Goal: Task Accomplishment & Management: Manage account settings

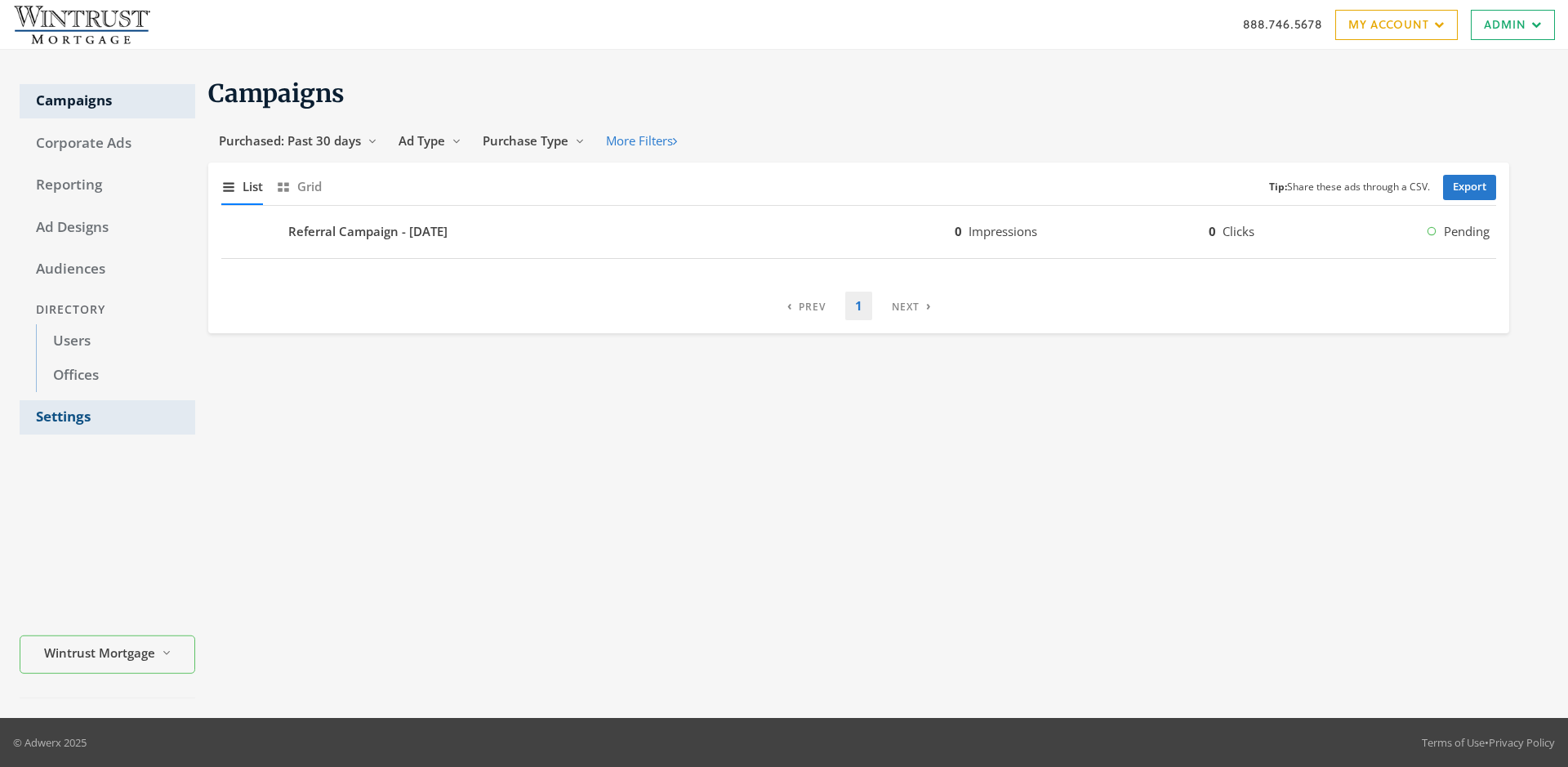
click at [107, 418] on link "Settings" at bounding box center [107, 417] width 175 height 35
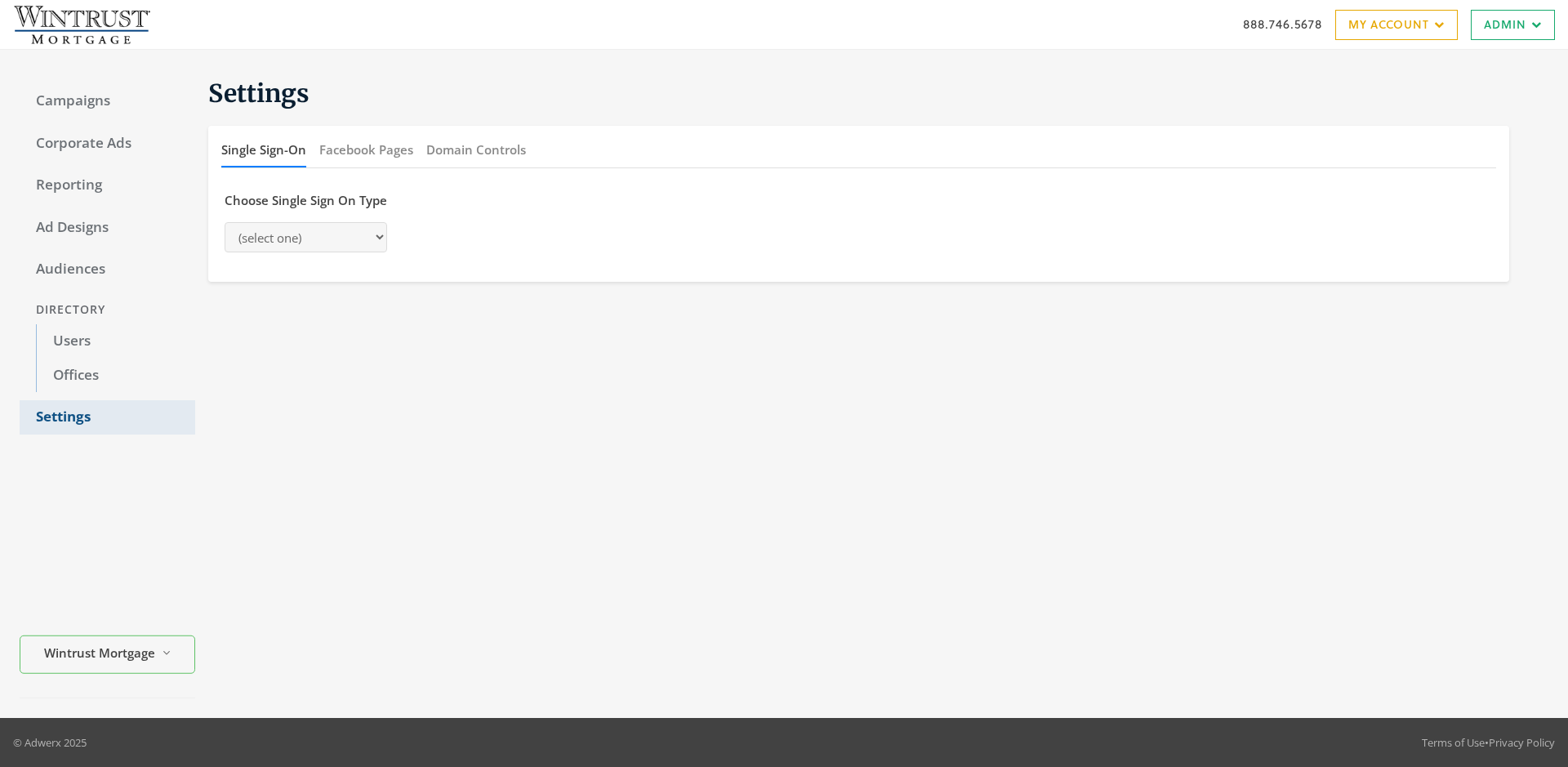
select select "[PERSON_NAME]"
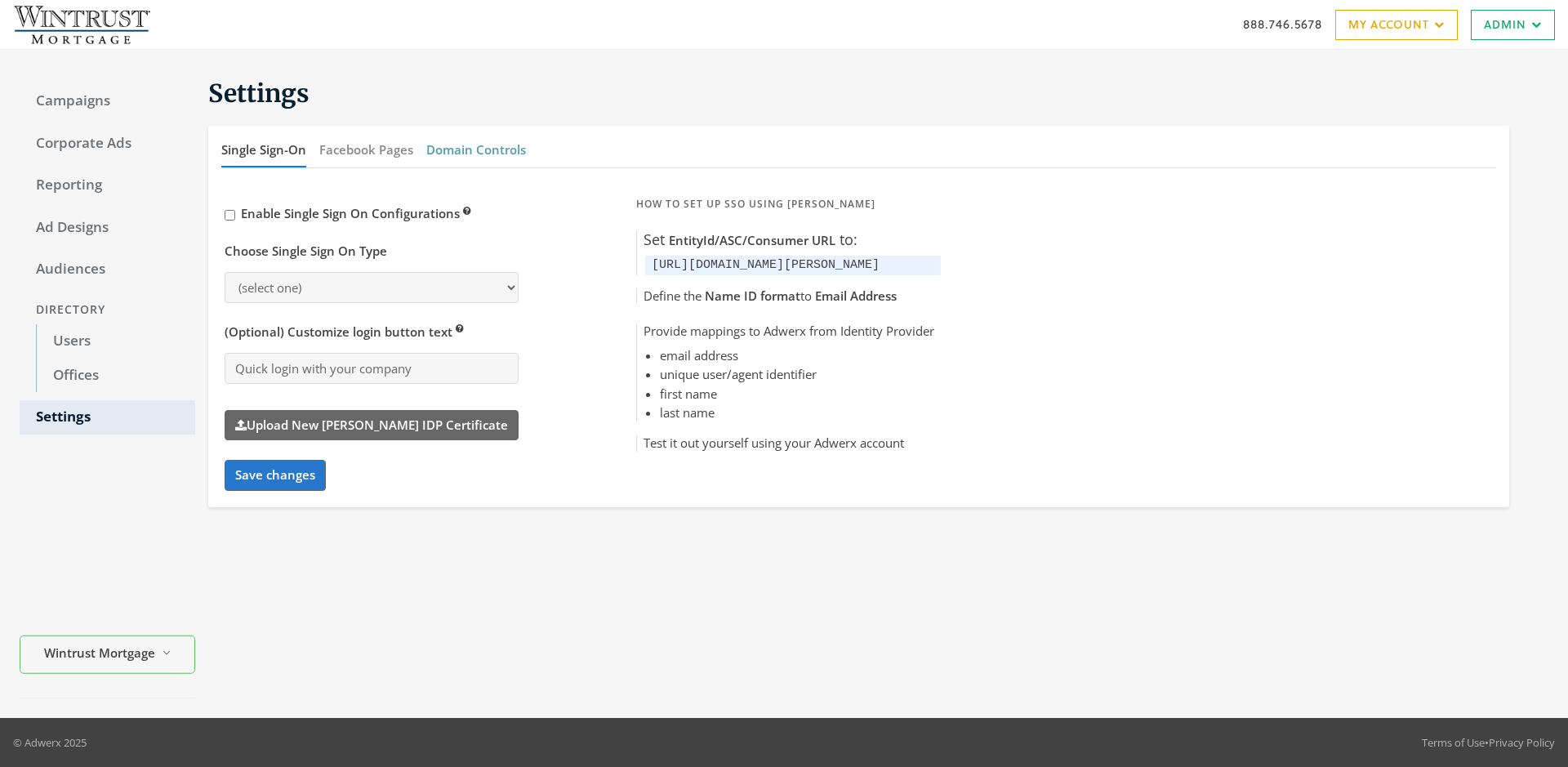
click at [476, 149] on button "Domain Controls" at bounding box center [476, 149] width 99 height 35
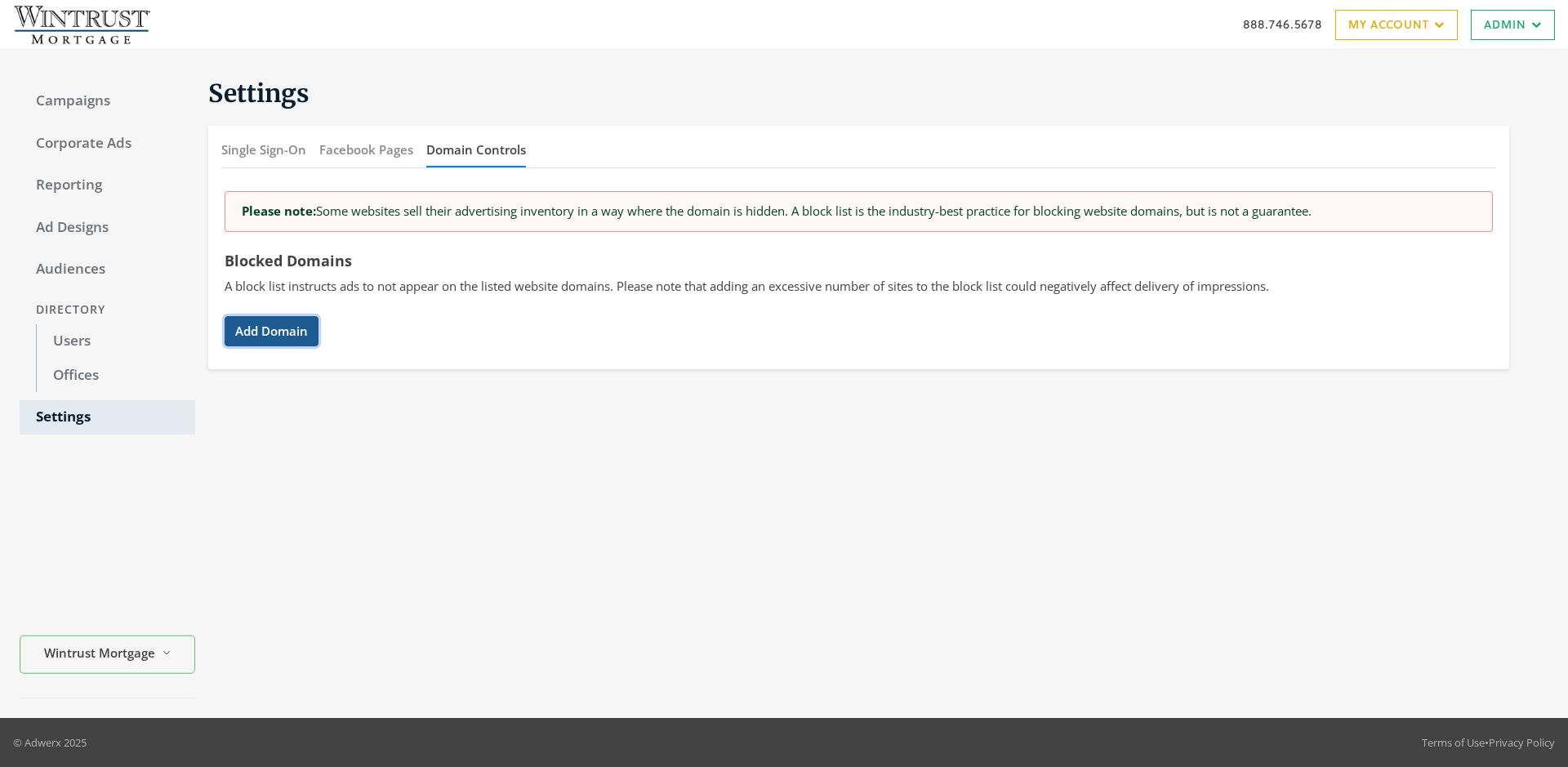
click at [271, 330] on button "Add Domain" at bounding box center [271, 331] width 94 height 30
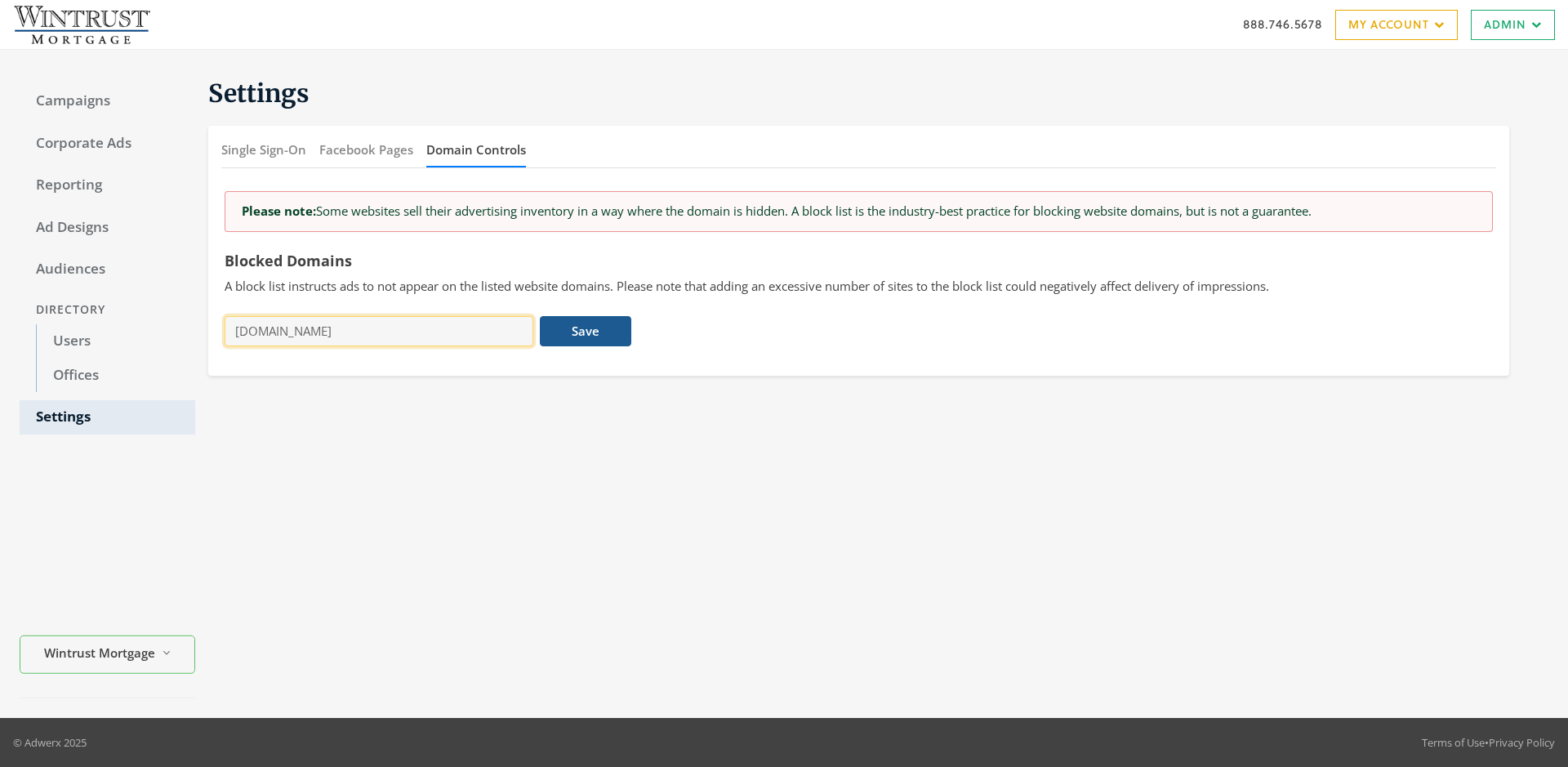
type input "[DOMAIN_NAME]"
click at [586, 330] on button "Save" at bounding box center [585, 331] width 91 height 30
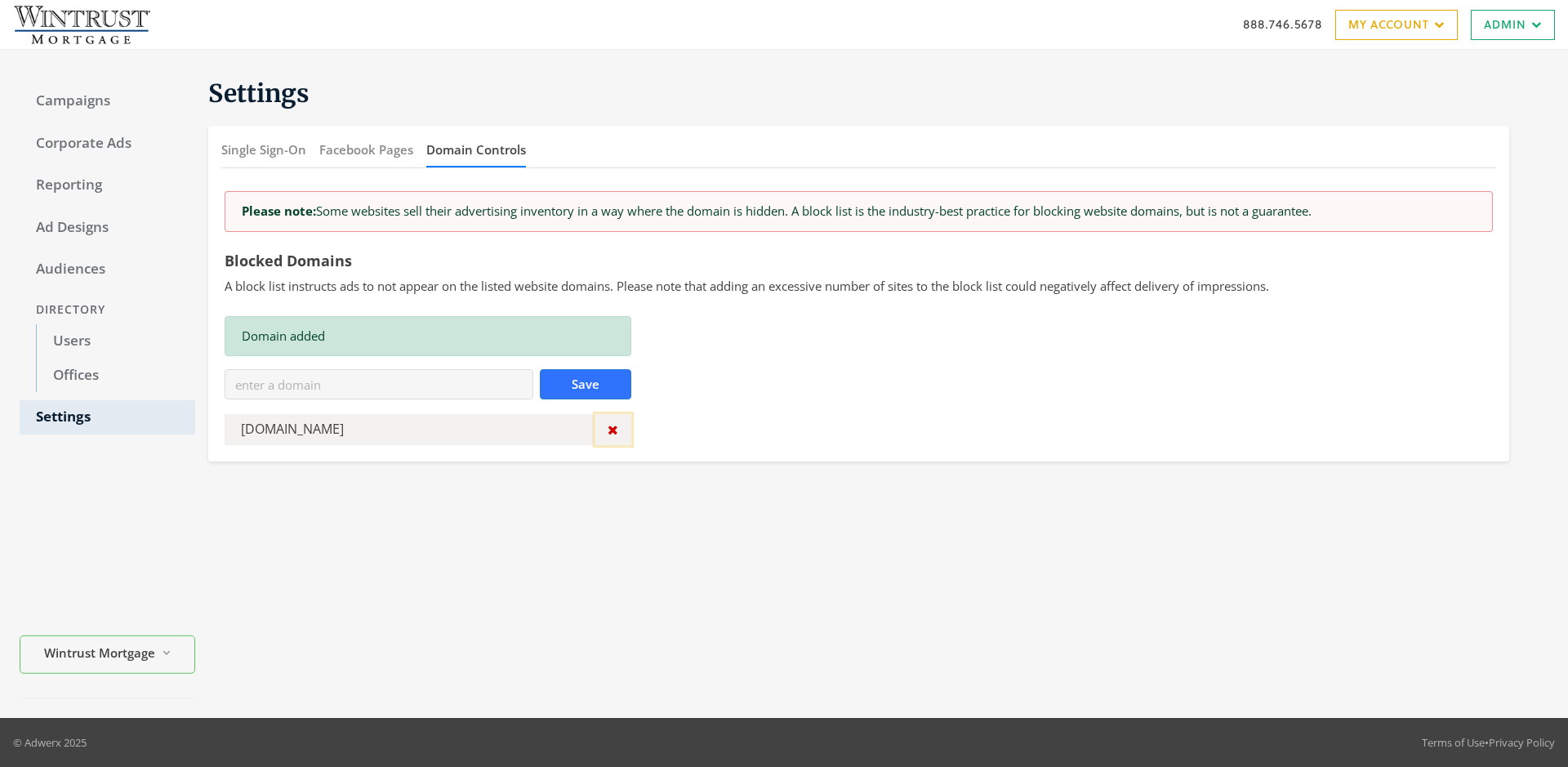
click at [613, 430] on icon "button" at bounding box center [613, 430] width 10 height 13
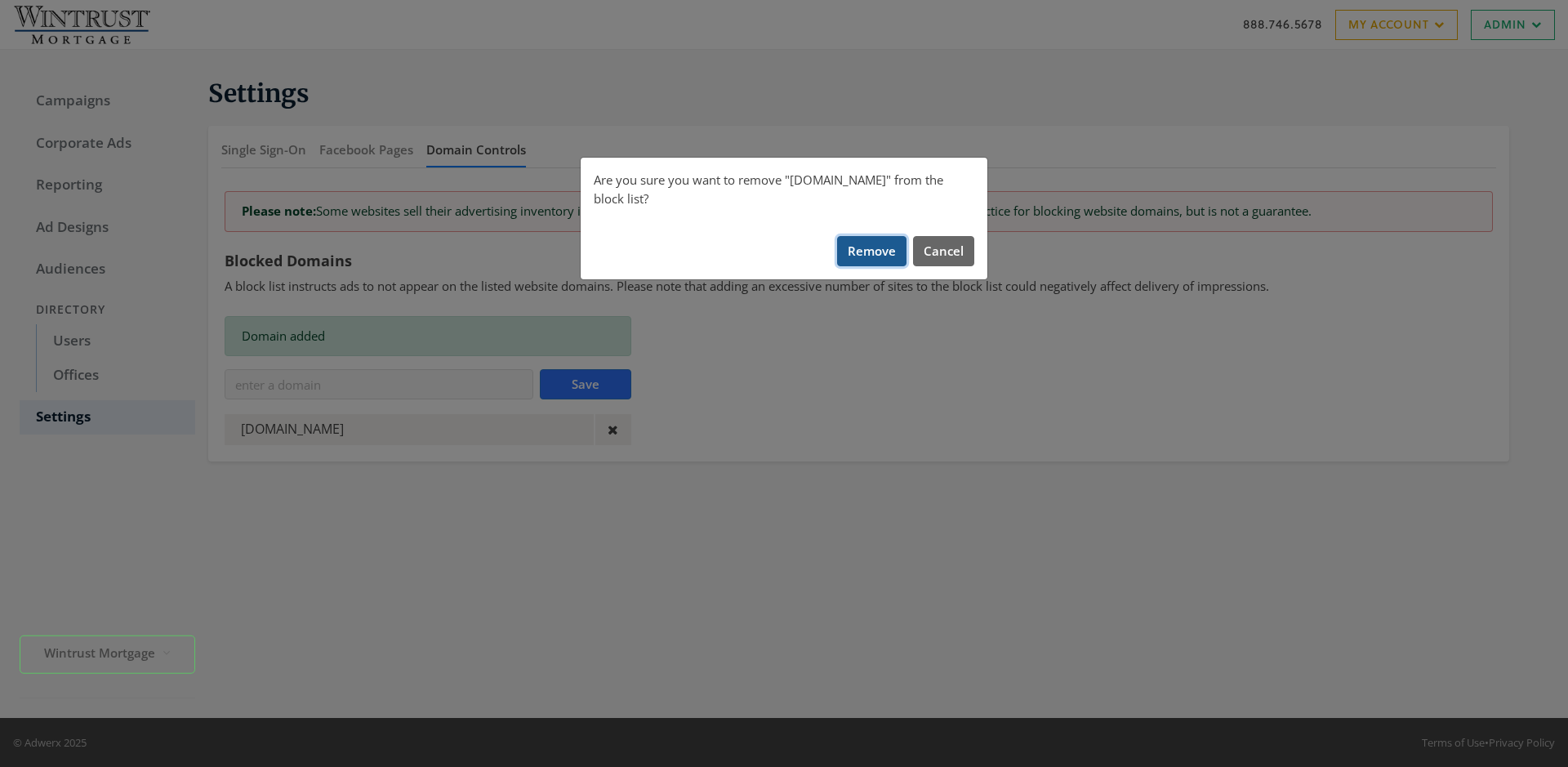
click at [873, 237] on button "Remove" at bounding box center [872, 252] width 69 height 30
